Goal: Information Seeking & Learning: Check status

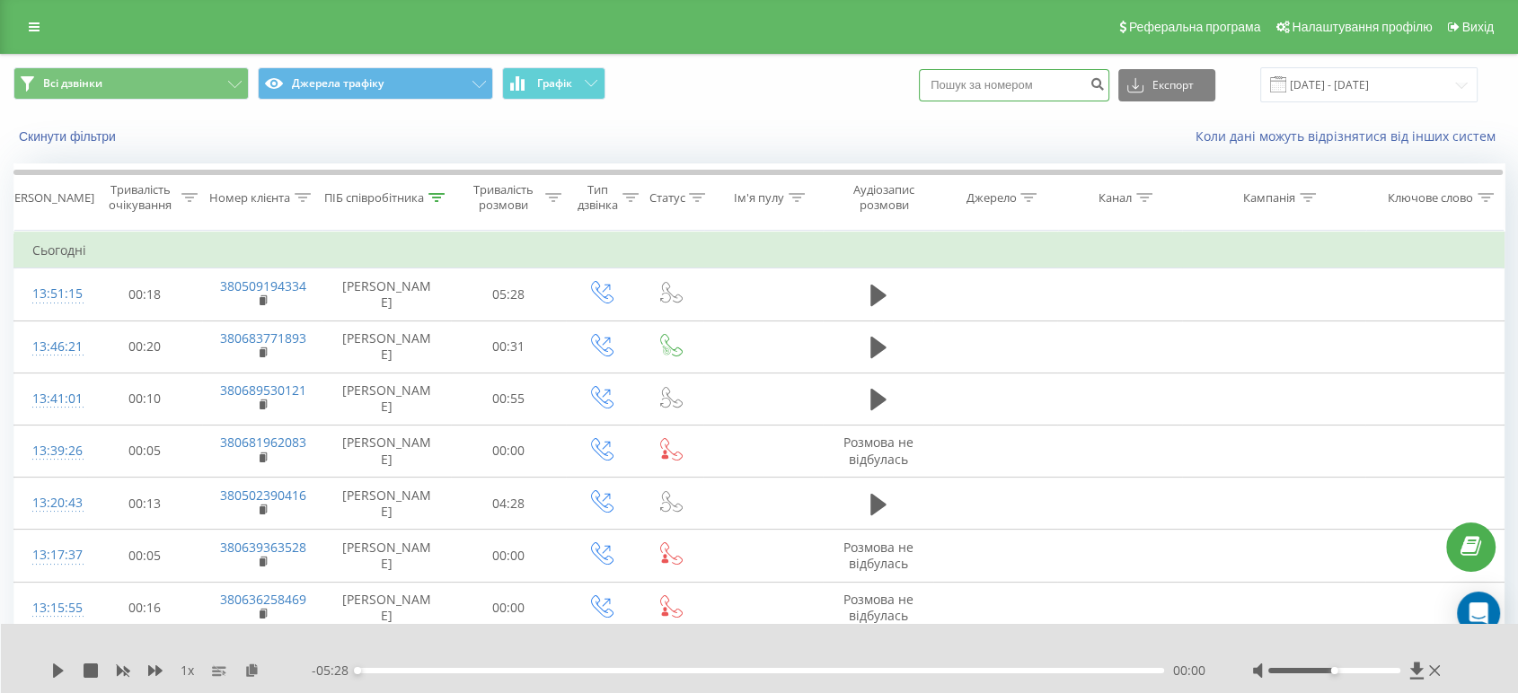
click at [1042, 83] on input at bounding box center [1014, 85] width 190 height 32
paste input "48570736306"
type input "48570736306"
